Goal: Navigation & Orientation: Find specific page/section

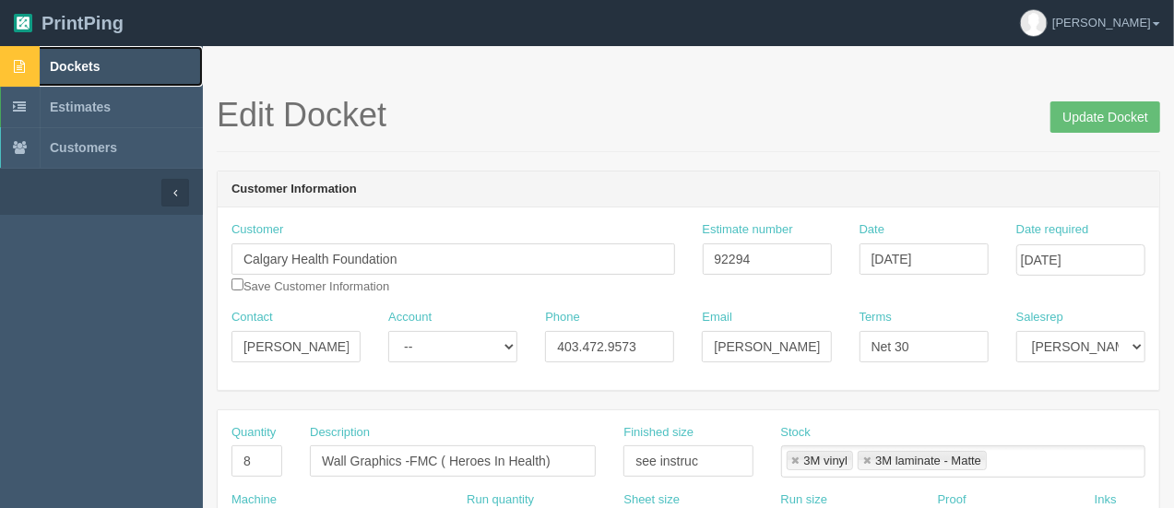
click at [77, 67] on span "Dockets" at bounding box center [75, 66] width 50 height 15
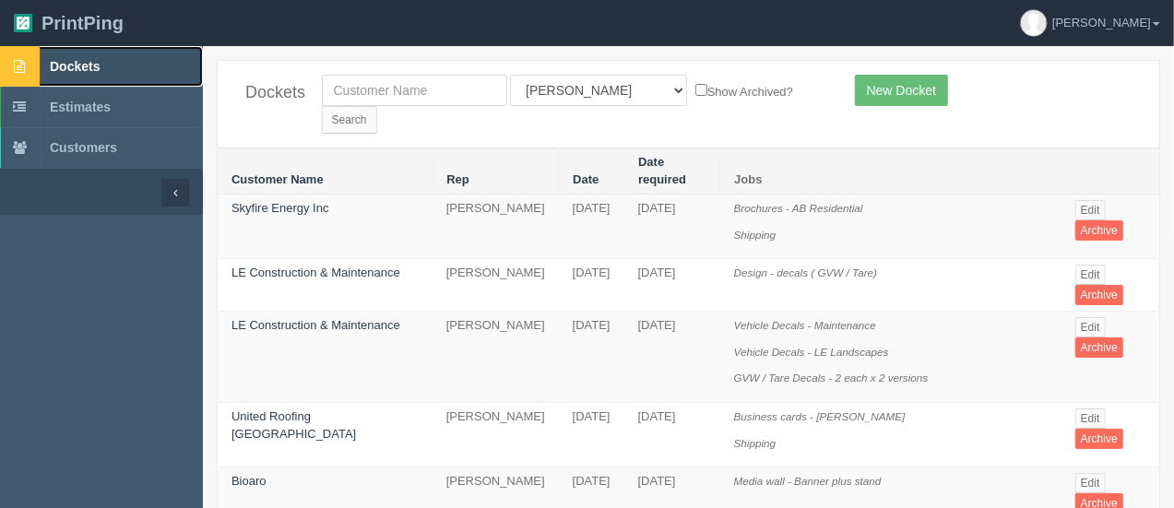
click at [77, 67] on span "Dockets" at bounding box center [75, 66] width 50 height 15
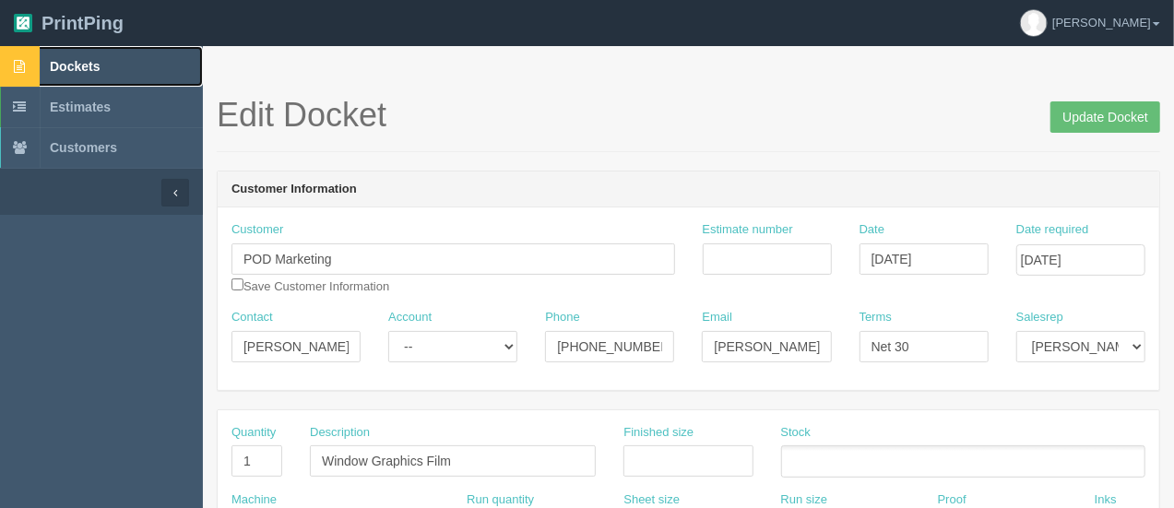
click at [84, 58] on link "Dockets" at bounding box center [101, 66] width 203 height 41
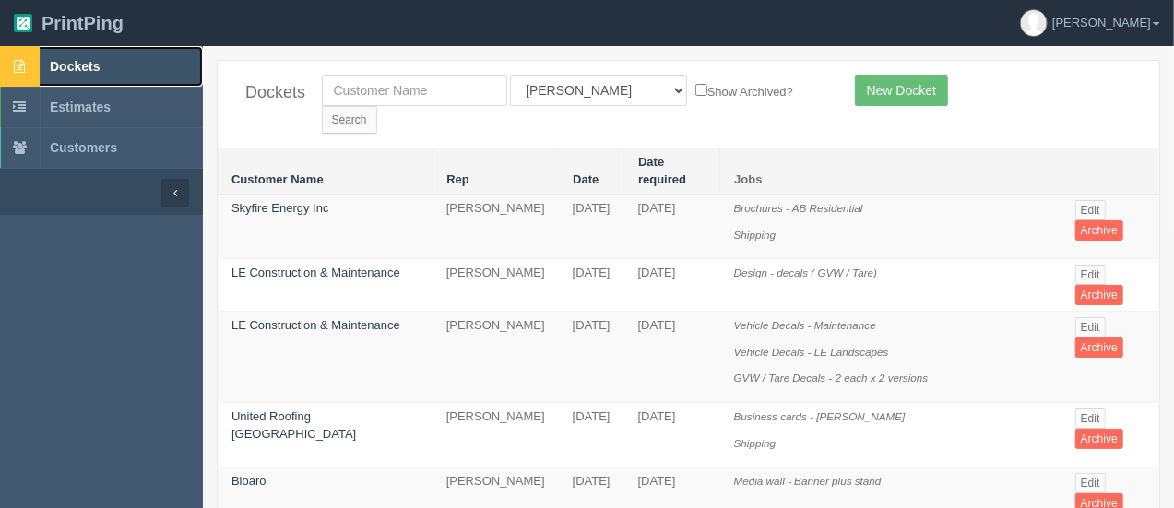
click at [85, 64] on span "Dockets" at bounding box center [75, 66] width 50 height 15
click at [71, 67] on span "Dockets" at bounding box center [75, 66] width 50 height 15
